Goal: Task Accomplishment & Management: Manage account settings

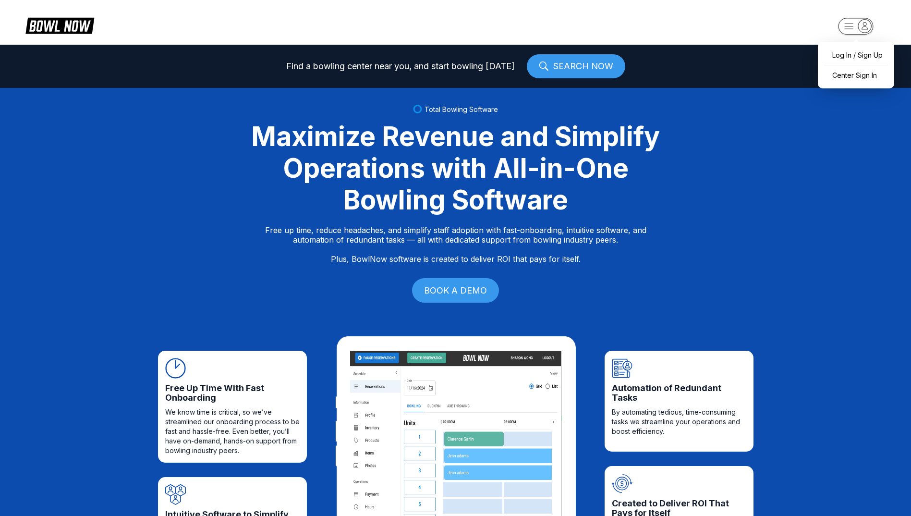
click at [870, 26] on icon "button" at bounding box center [864, 25] width 13 height 13
click at [865, 78] on div "Center Sign In" at bounding box center [856, 75] width 67 height 17
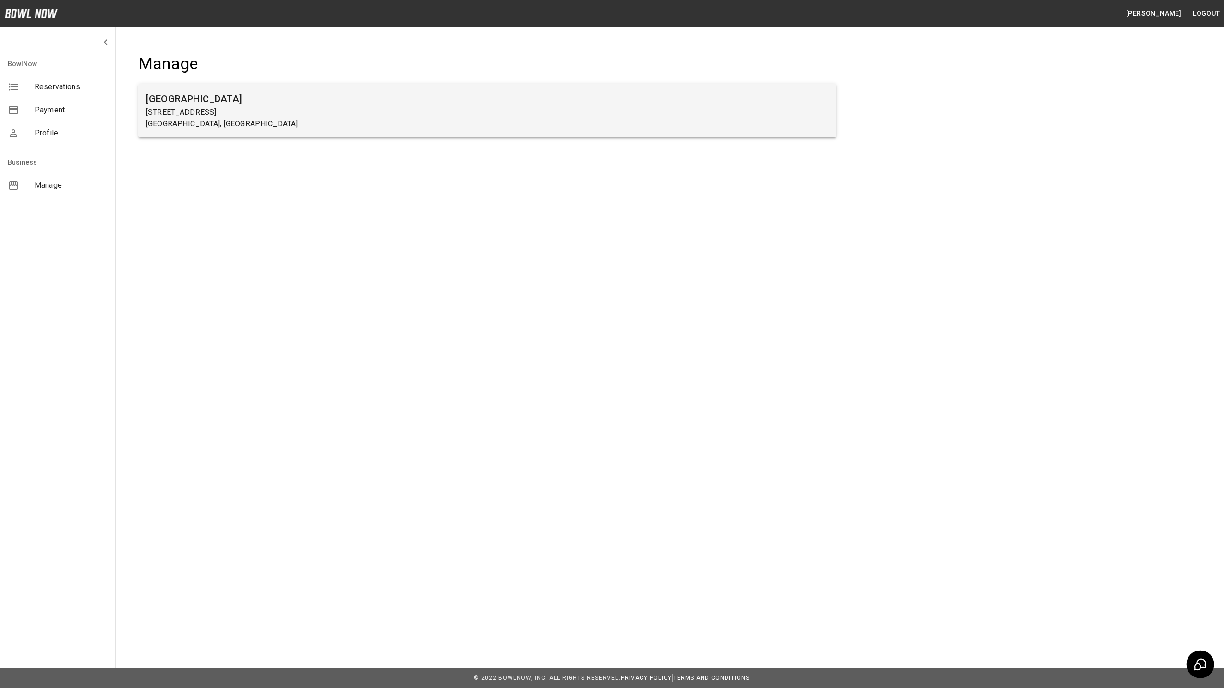
click at [200, 112] on p "[STREET_ADDRESS]" at bounding box center [487, 113] width 683 height 12
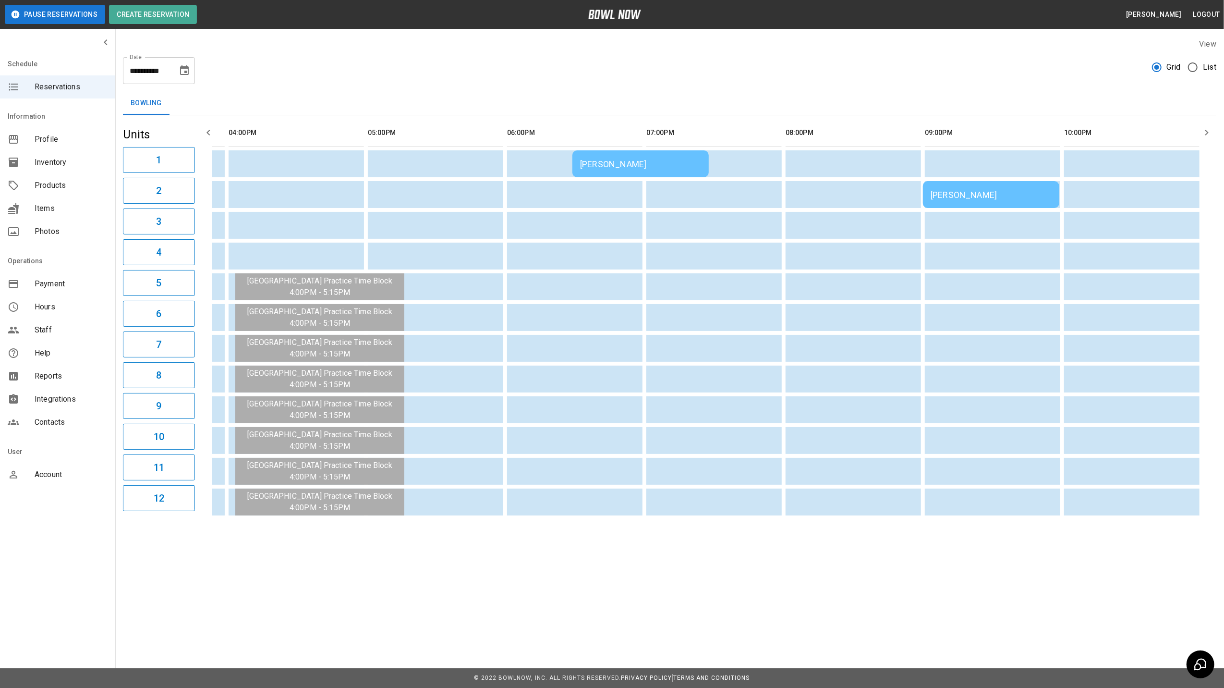
click at [979, 196] on div "[PERSON_NAME]" at bounding box center [991, 195] width 121 height 10
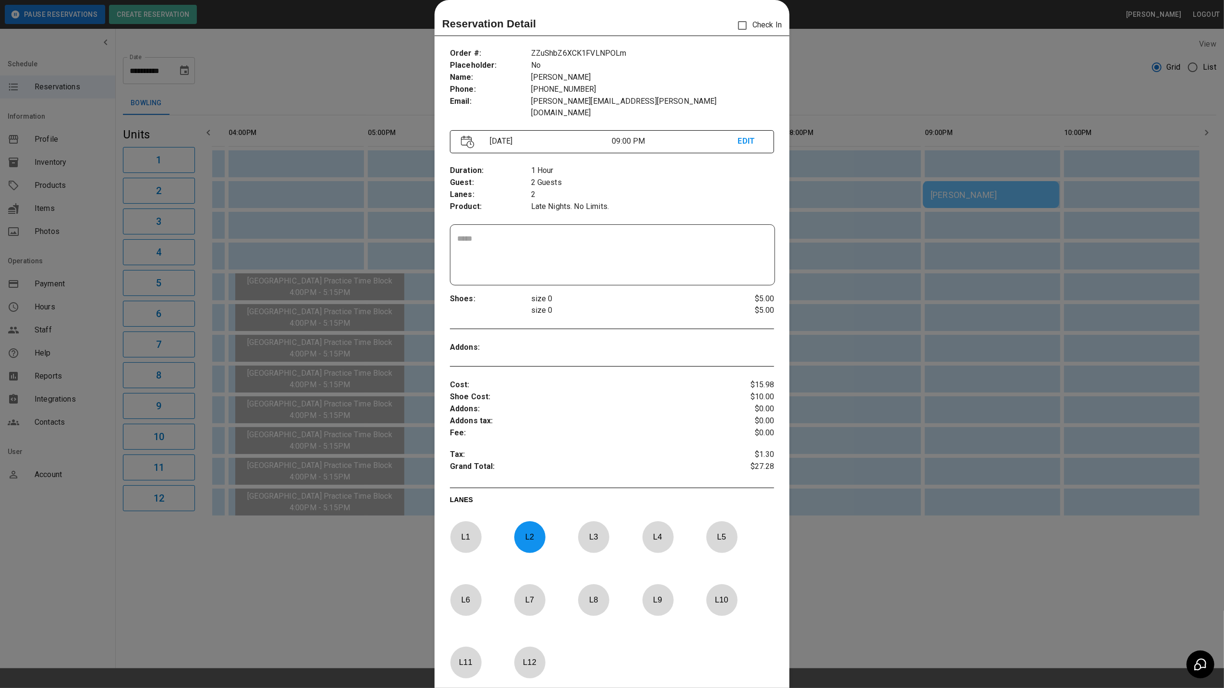
click at [892, 60] on div at bounding box center [612, 344] width 1224 height 688
